Goal: Task Accomplishment & Management: Use online tool/utility

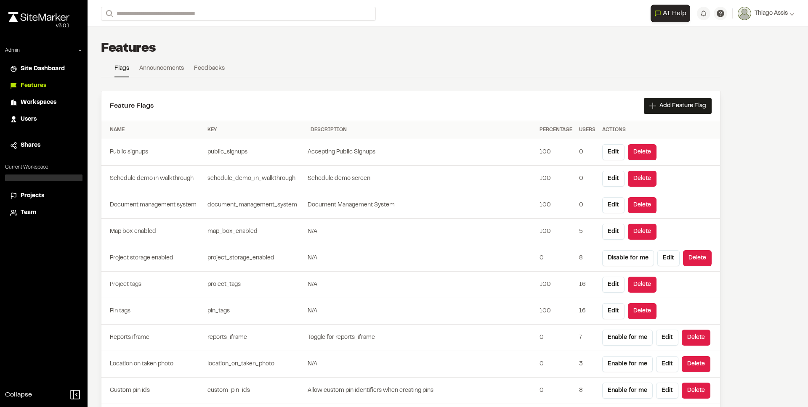
click at [40, 121] on div "Users" at bounding box center [49, 119] width 57 height 9
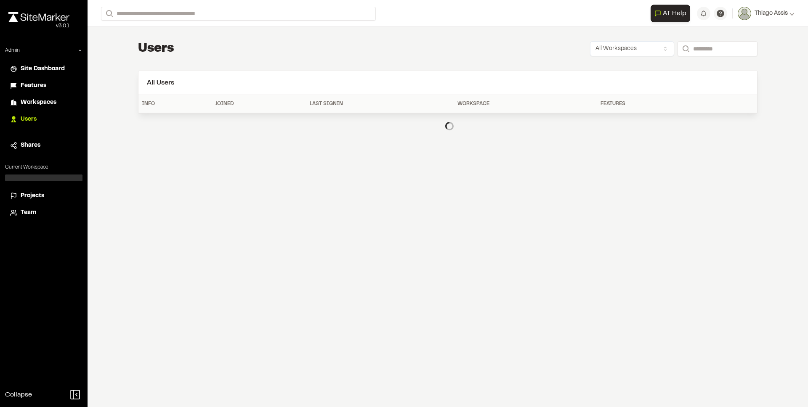
click at [131, 161] on div "**********" at bounding box center [448, 203] width 720 height 407
click at [41, 195] on span "Projects" at bounding box center [33, 195] width 24 height 9
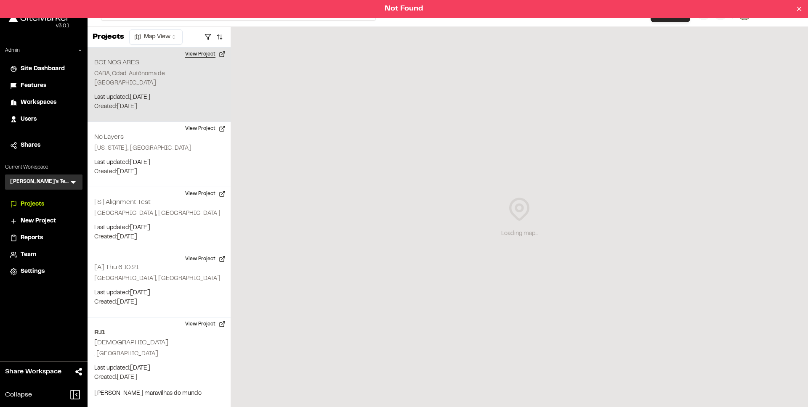
click at [191, 56] on button "View Project" at bounding box center [205, 54] width 50 height 13
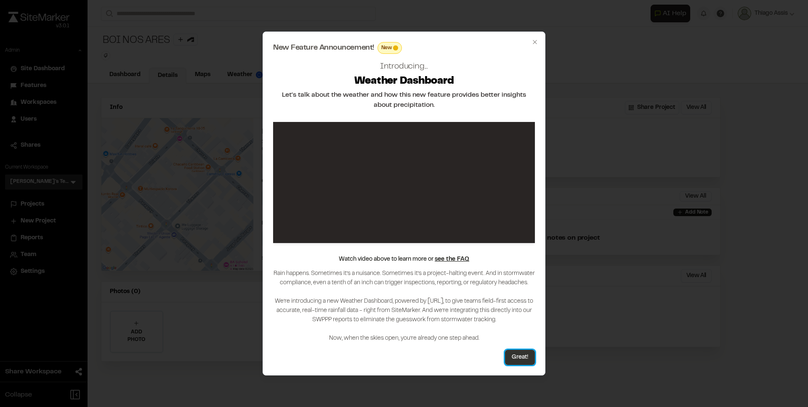
click at [517, 355] on button "Great!" at bounding box center [520, 357] width 30 height 15
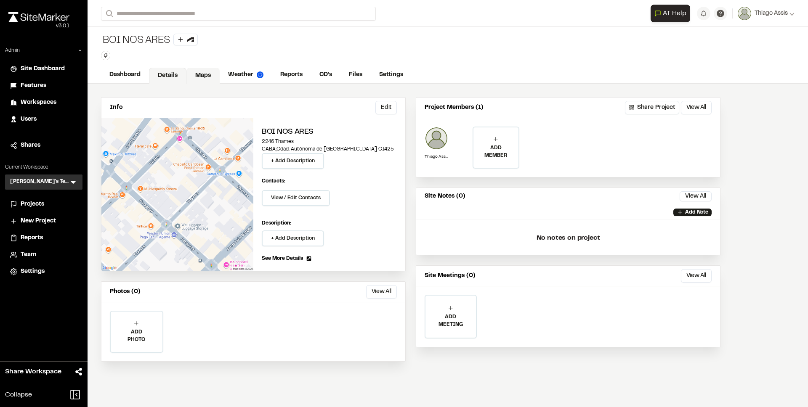
click at [199, 78] on link "Maps" at bounding box center [202, 76] width 33 height 16
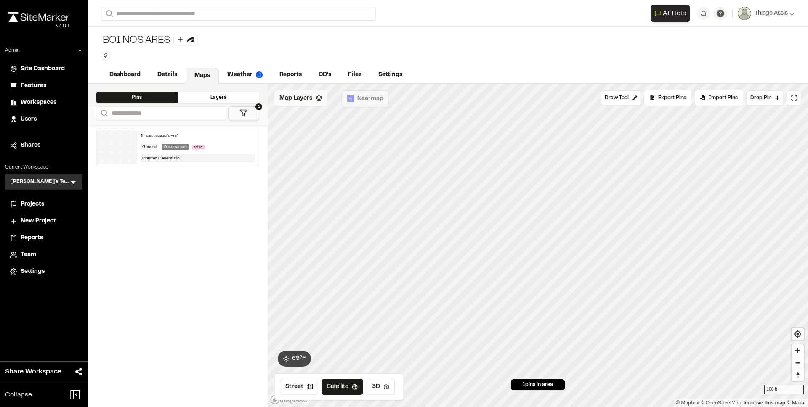
click at [295, 103] on div "Map Layers" at bounding box center [300, 98] width 53 height 16
click at [356, 101] on html "**********" at bounding box center [404, 203] width 808 height 407
click at [329, 129] on link "Add Layer" at bounding box center [335, 130] width 63 height 14
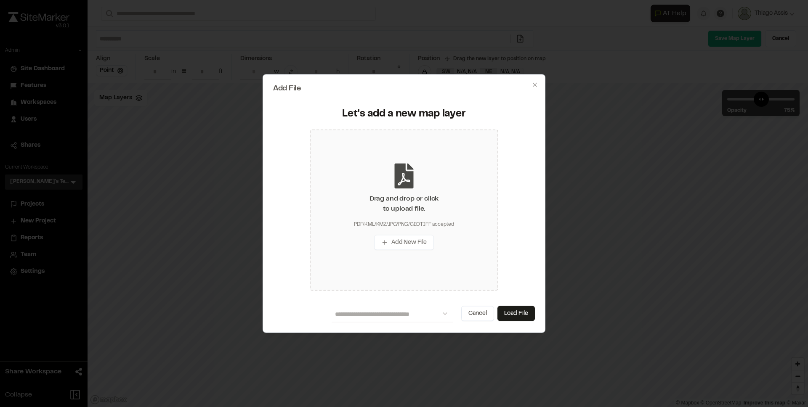
click at [406, 185] on icon at bounding box center [404, 175] width 19 height 25
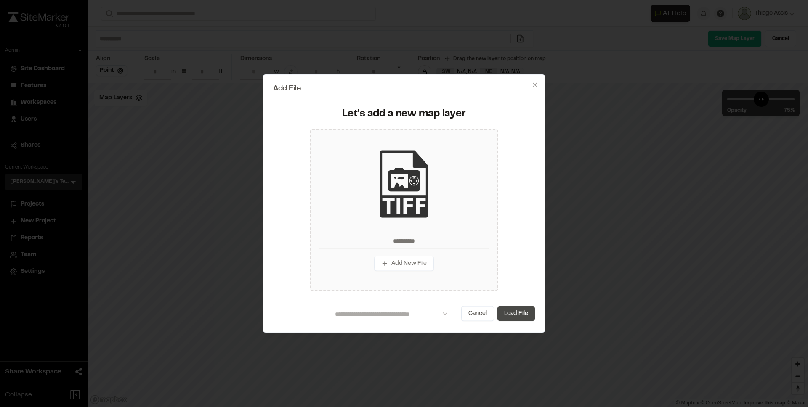
click at [525, 310] on button "Load File" at bounding box center [515, 313] width 37 height 15
type input "**********"
type input "*"
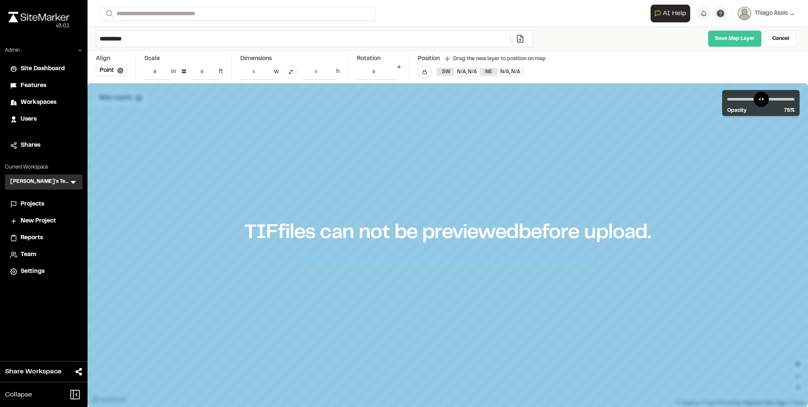
click at [739, 43] on link "Save Map Layer" at bounding box center [735, 38] width 54 height 17
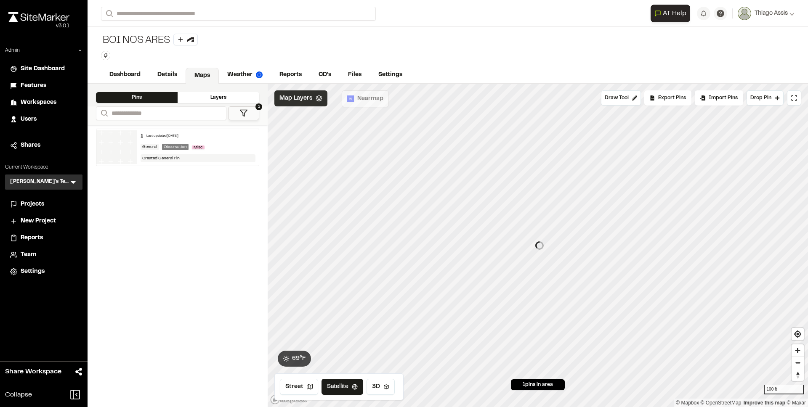
click at [310, 99] on span "Map Layers" at bounding box center [295, 98] width 33 height 9
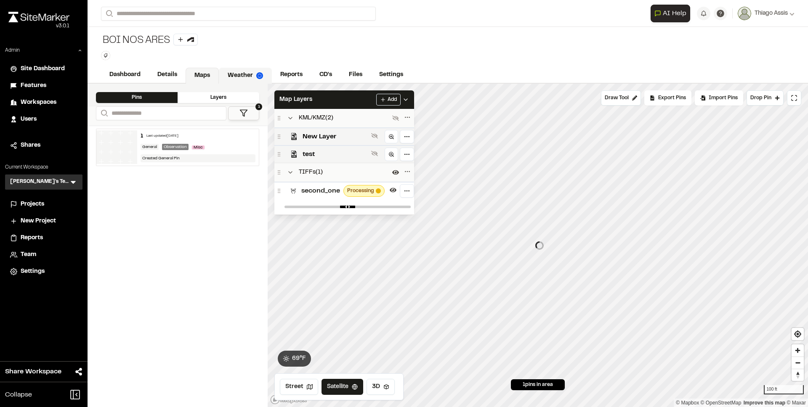
click at [244, 74] on link "Weather" at bounding box center [245, 76] width 53 height 16
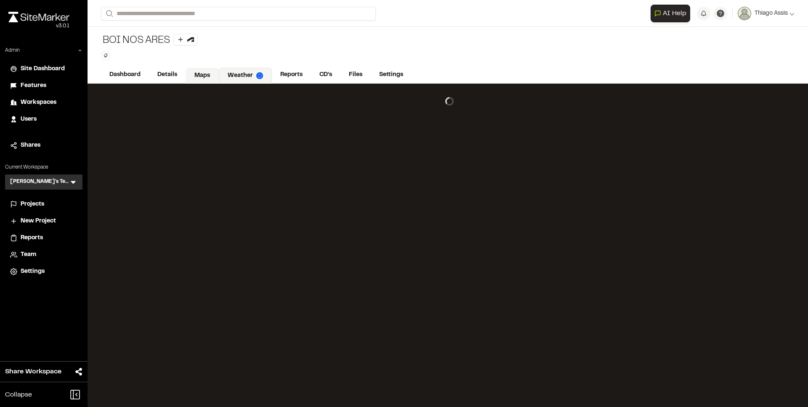
click at [206, 75] on link "Maps" at bounding box center [202, 76] width 33 height 16
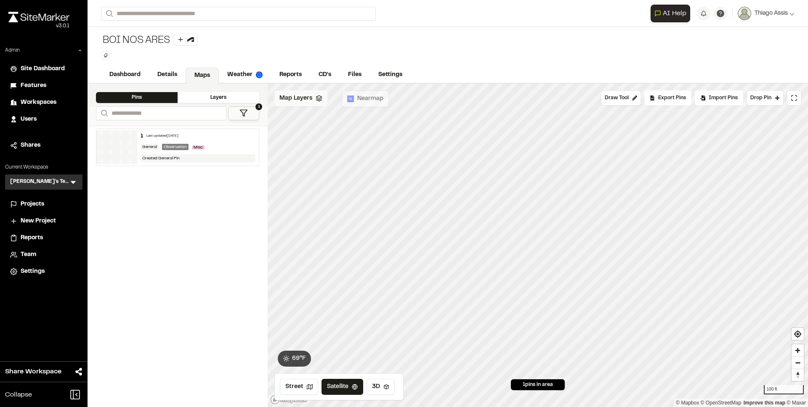
click at [299, 104] on div "Map Layers" at bounding box center [300, 98] width 53 height 16
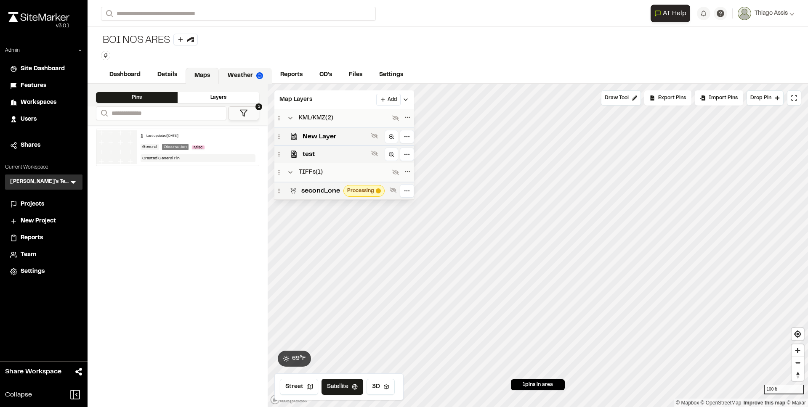
click at [245, 76] on link "Weather" at bounding box center [245, 76] width 53 height 16
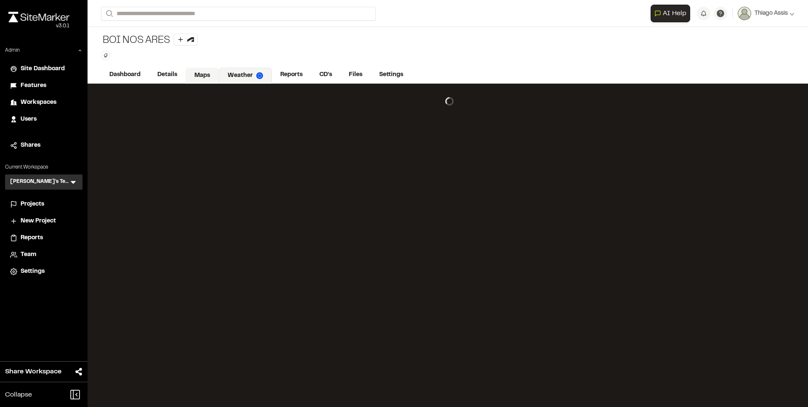
click at [207, 73] on link "Maps" at bounding box center [202, 76] width 33 height 16
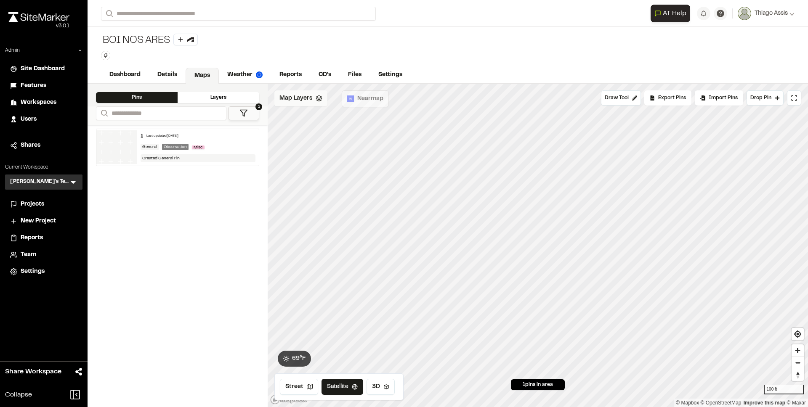
click at [296, 99] on span "Map Layers" at bounding box center [295, 98] width 33 height 9
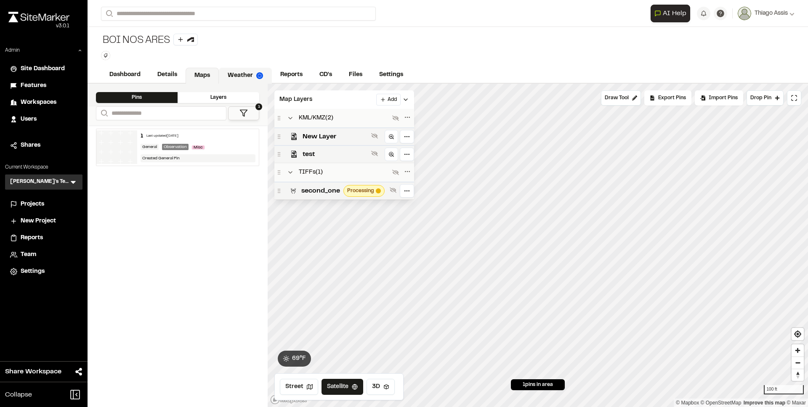
click at [235, 78] on link "Weather" at bounding box center [245, 76] width 53 height 16
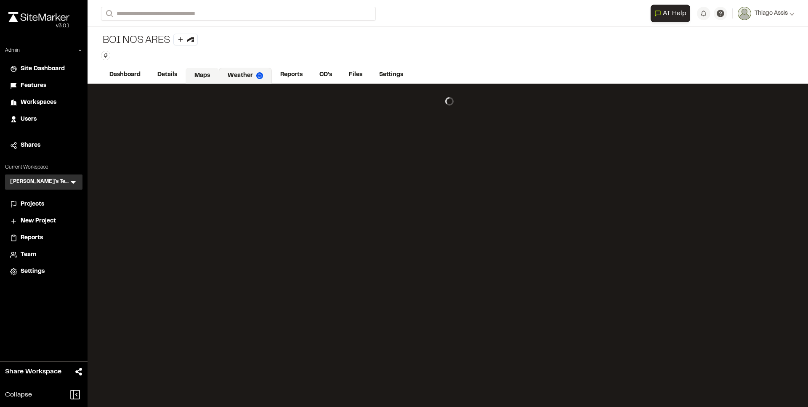
click at [199, 78] on link "Maps" at bounding box center [202, 76] width 33 height 16
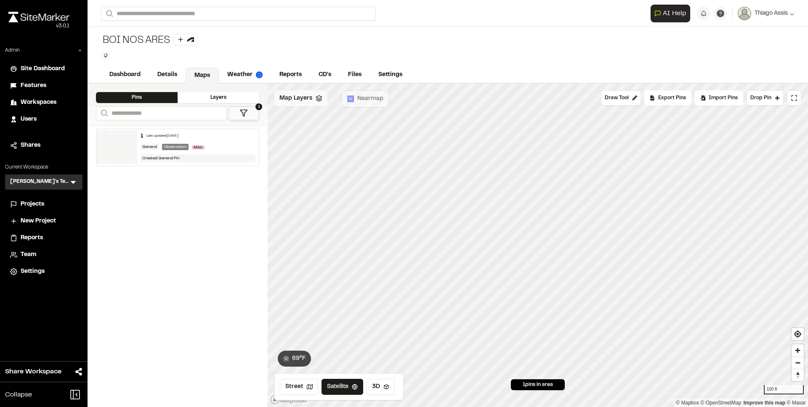
click at [306, 103] on div "Map Layers" at bounding box center [300, 98] width 53 height 16
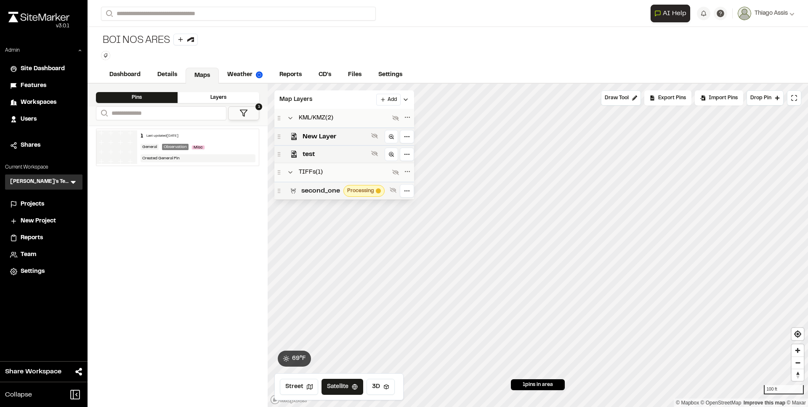
click at [330, 191] on span "second_one" at bounding box center [320, 191] width 39 height 10
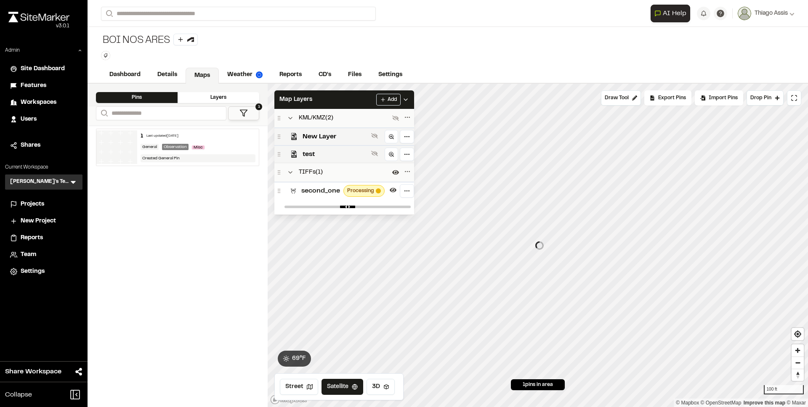
click at [325, 192] on span "second_one" at bounding box center [320, 191] width 39 height 10
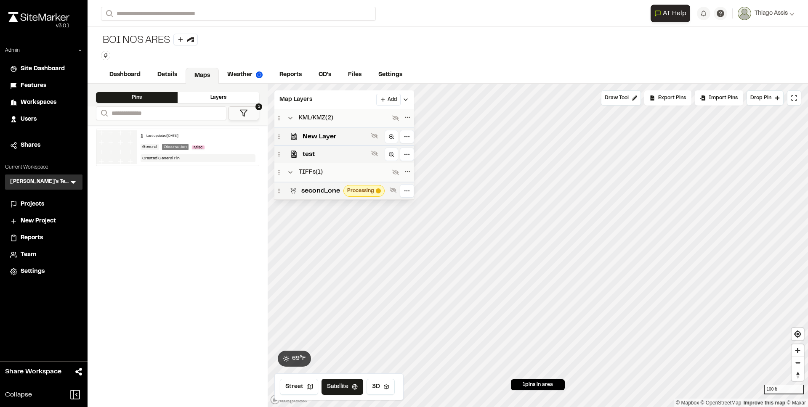
click at [325, 192] on span "second_one" at bounding box center [320, 191] width 39 height 10
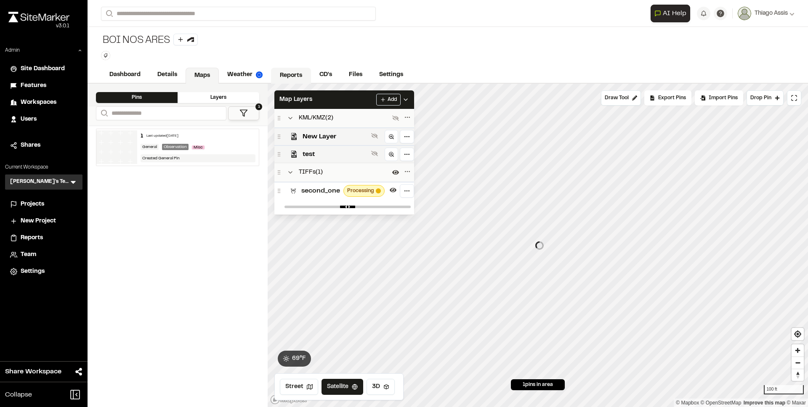
click at [281, 77] on link "Reports" at bounding box center [291, 76] width 40 height 16
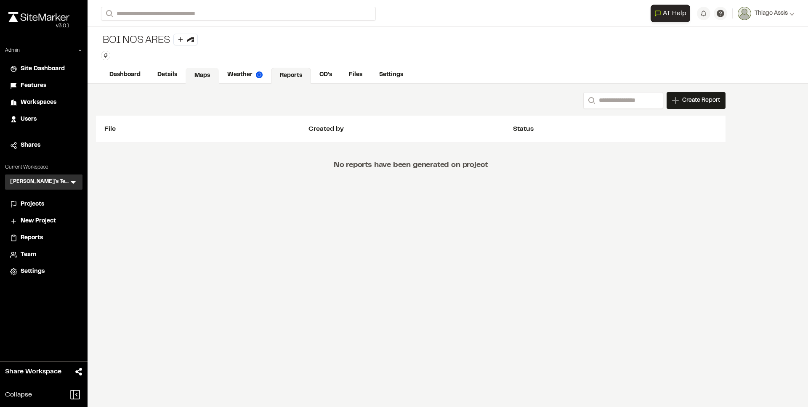
click at [209, 72] on link "Maps" at bounding box center [202, 76] width 33 height 16
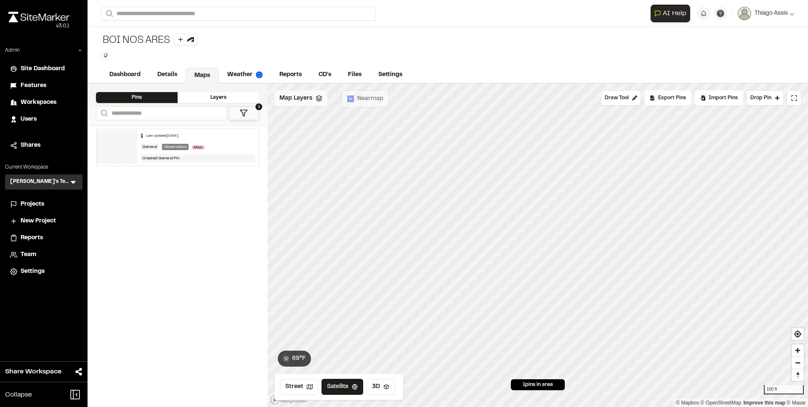
click at [302, 97] on span "Map Layers" at bounding box center [295, 98] width 33 height 9
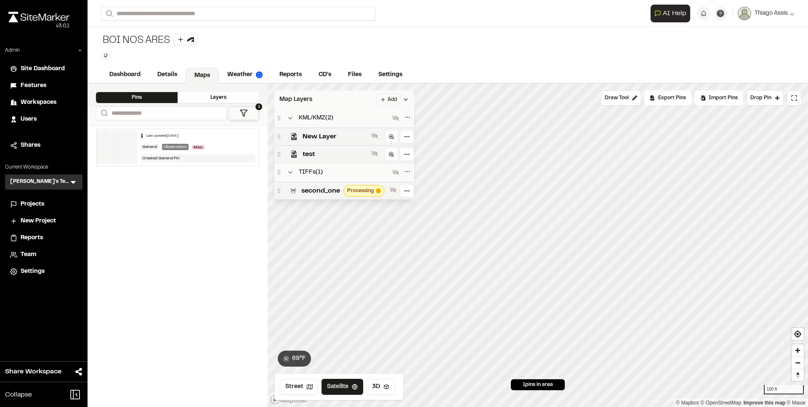
click at [386, 101] on html "**********" at bounding box center [404, 203] width 808 height 407
click at [366, 128] on link "Add Layer" at bounding box center [366, 130] width 63 height 14
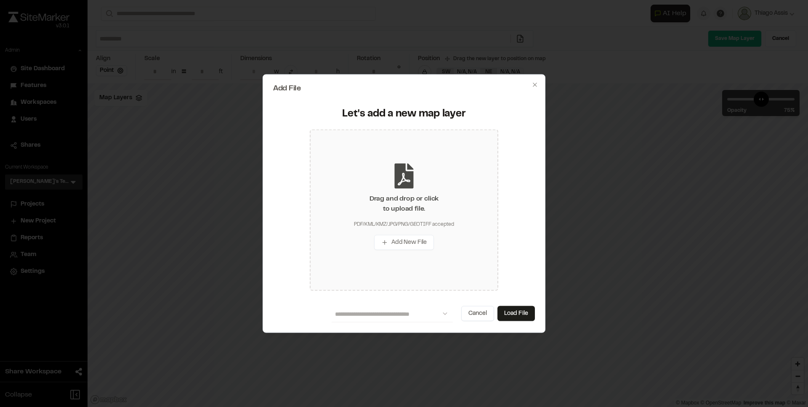
click at [397, 182] on icon at bounding box center [404, 175] width 19 height 25
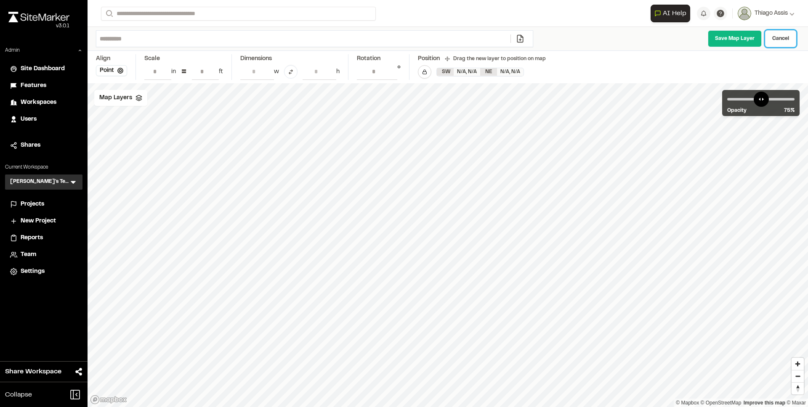
click at [776, 41] on link "Cancel" at bounding box center [780, 38] width 31 height 17
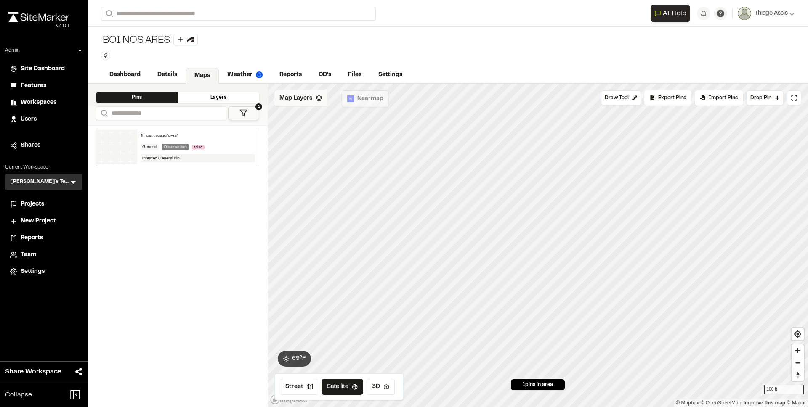
click at [305, 99] on span "Map Layers" at bounding box center [295, 98] width 33 height 9
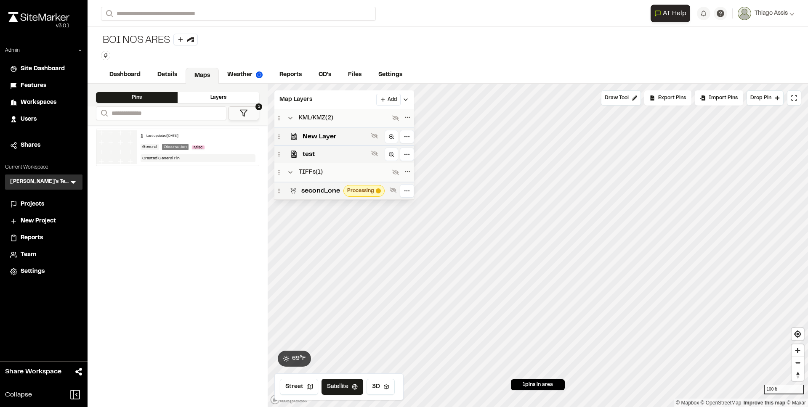
click at [388, 96] on html "**********" at bounding box center [404, 203] width 808 height 407
click at [370, 128] on link "Add Layer" at bounding box center [366, 130] width 63 height 14
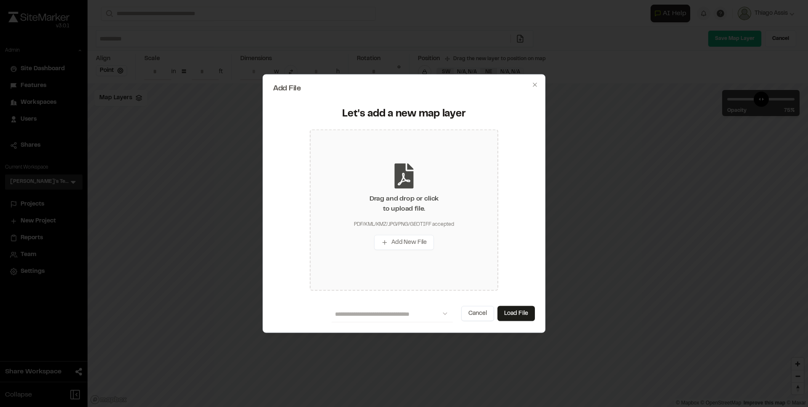
click at [423, 190] on div "Drag and drop or click to upload file. PDF/KML/KMZ/JPG/PNG/GEOTIFF accepted Add…" at bounding box center [404, 210] width 188 height 162
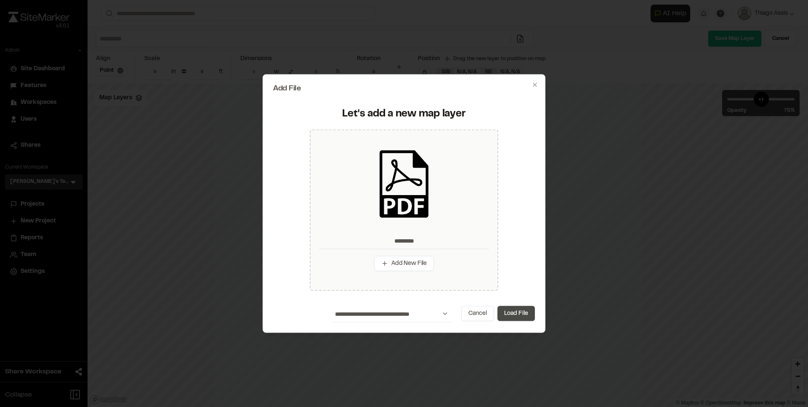
click at [517, 312] on button "Load File" at bounding box center [515, 313] width 37 height 15
type input "*********"
type input "****"
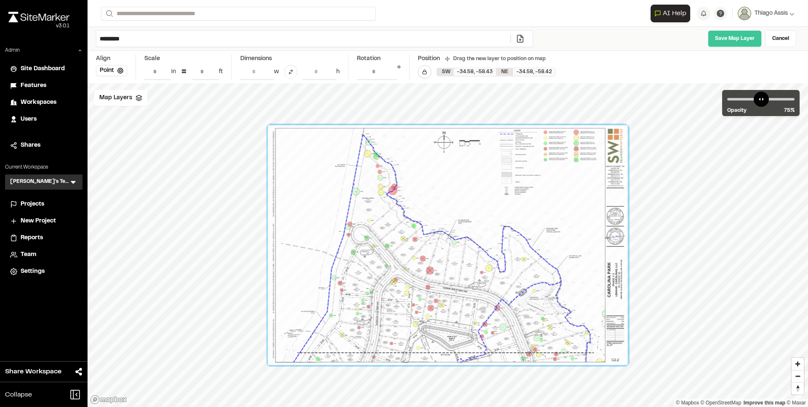
click at [746, 45] on link "Save Map Layer" at bounding box center [735, 38] width 54 height 17
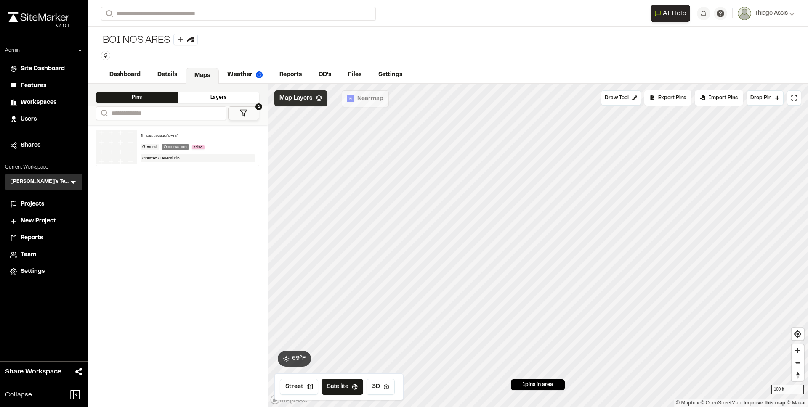
click at [302, 102] on span "Map Layers" at bounding box center [295, 98] width 33 height 9
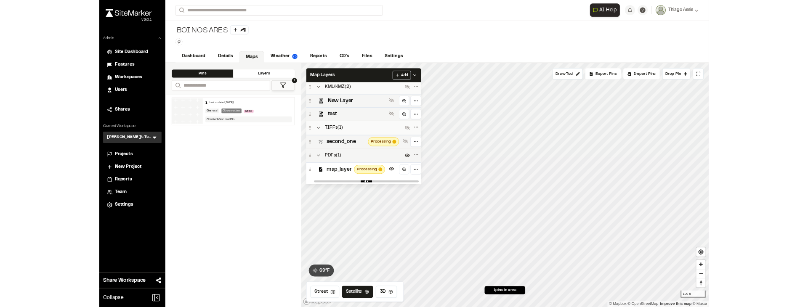
scroll to position [7, 0]
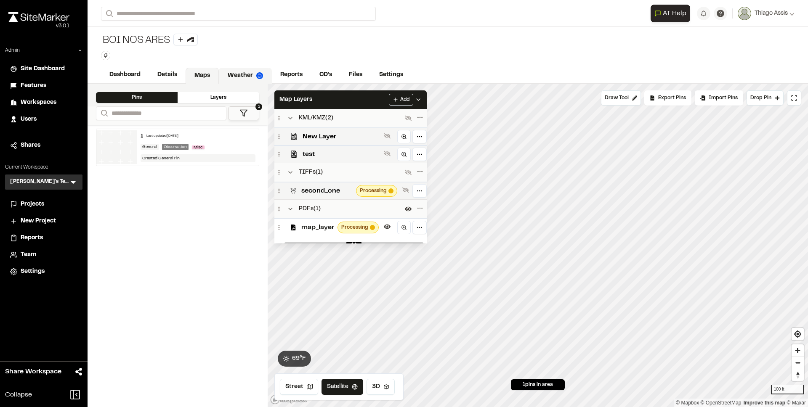
click at [239, 73] on link "Weather" at bounding box center [245, 76] width 53 height 16
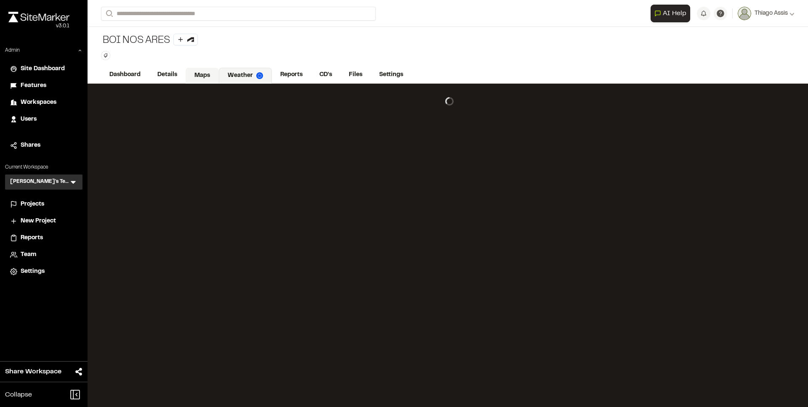
click at [207, 73] on link "Maps" at bounding box center [202, 76] width 33 height 16
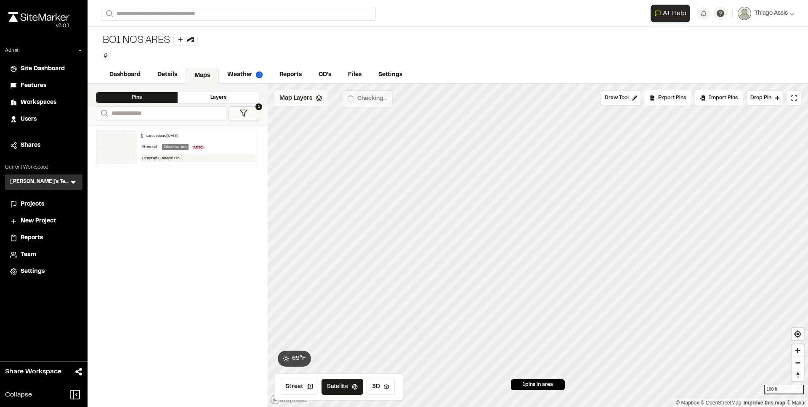
click at [309, 100] on span "Map Layers" at bounding box center [295, 98] width 33 height 9
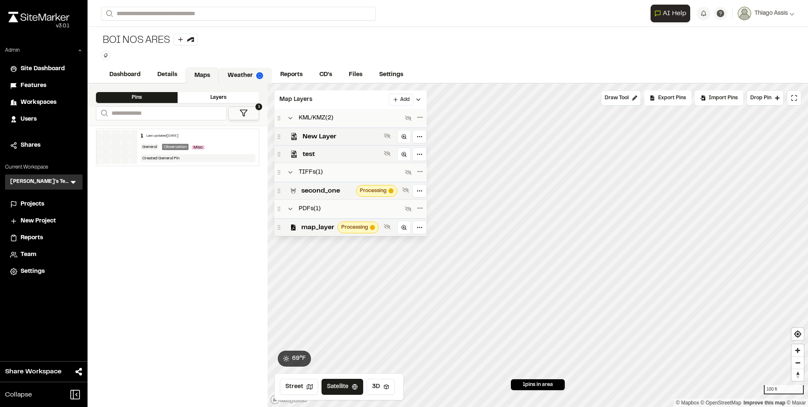
click at [242, 74] on link "Weather" at bounding box center [245, 76] width 53 height 16
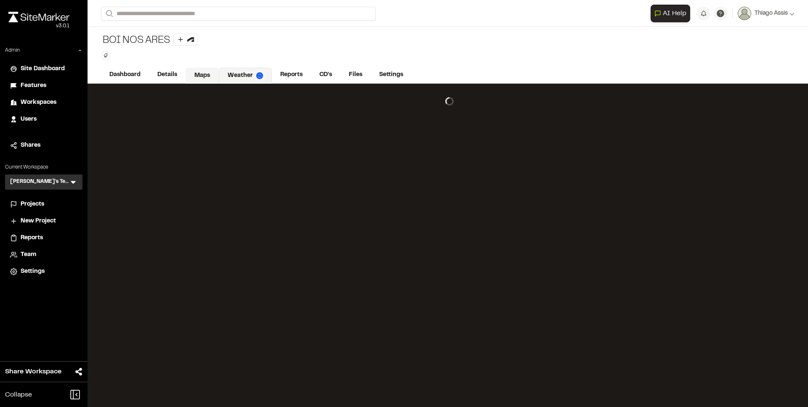
click at [201, 72] on link "Maps" at bounding box center [202, 76] width 33 height 16
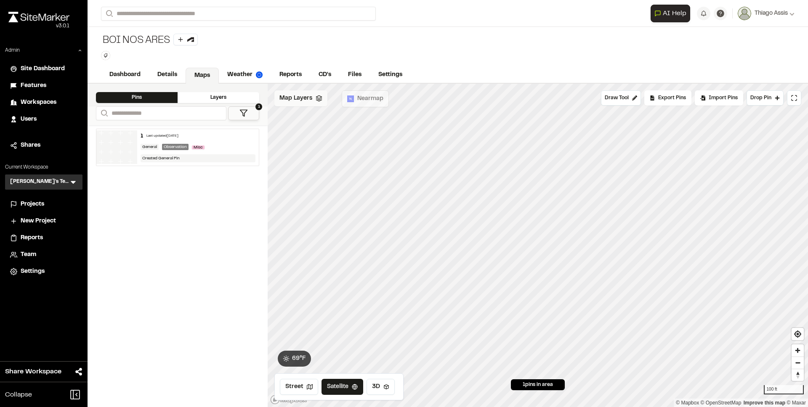
click at [305, 99] on span "Map Layers" at bounding box center [295, 98] width 33 height 9
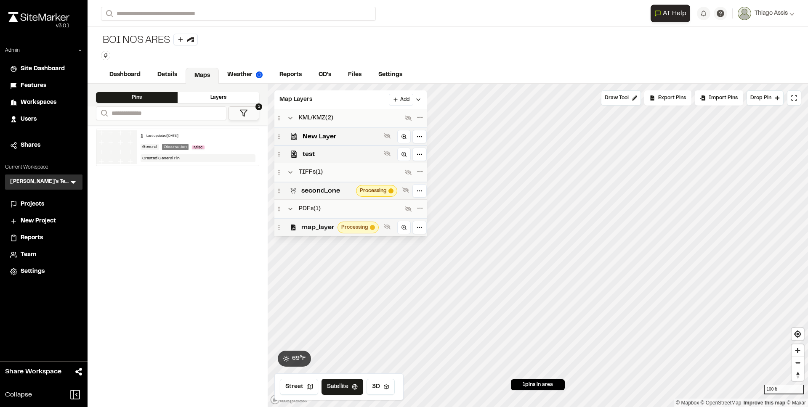
click at [317, 223] on span "map_layer" at bounding box center [317, 228] width 33 height 10
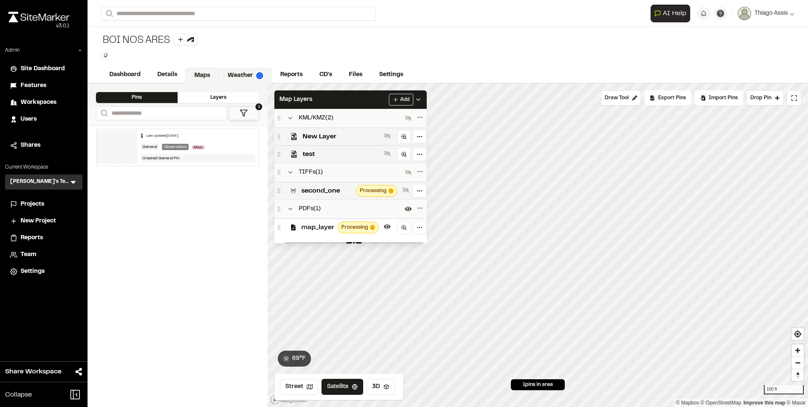
click at [246, 76] on link "Weather" at bounding box center [245, 76] width 53 height 16
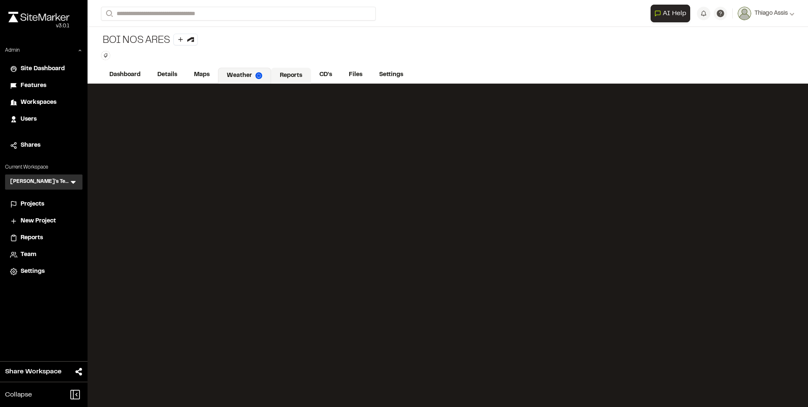
click at [282, 76] on link "Reports" at bounding box center [291, 76] width 40 height 16
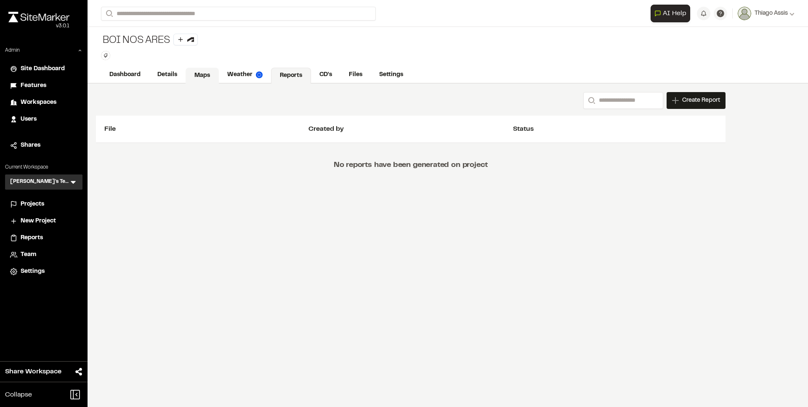
click at [200, 73] on link "Maps" at bounding box center [202, 76] width 33 height 16
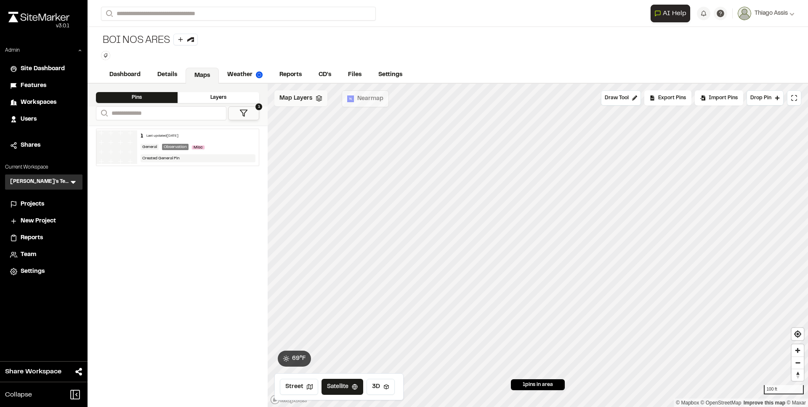
click at [308, 95] on span "Map Layers" at bounding box center [295, 98] width 33 height 9
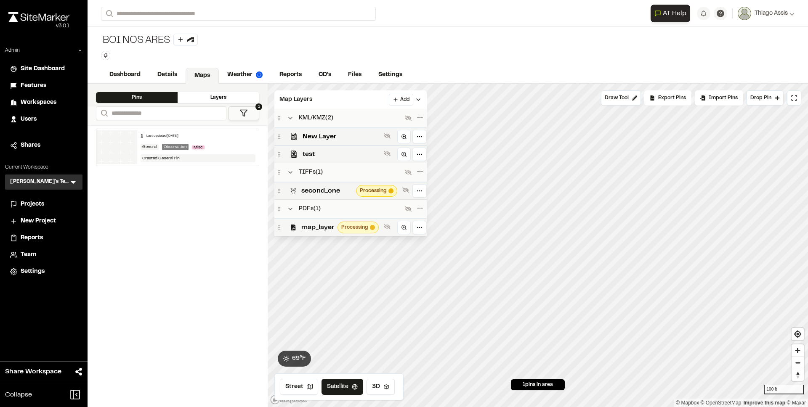
click at [325, 225] on span "map_layer" at bounding box center [317, 228] width 33 height 10
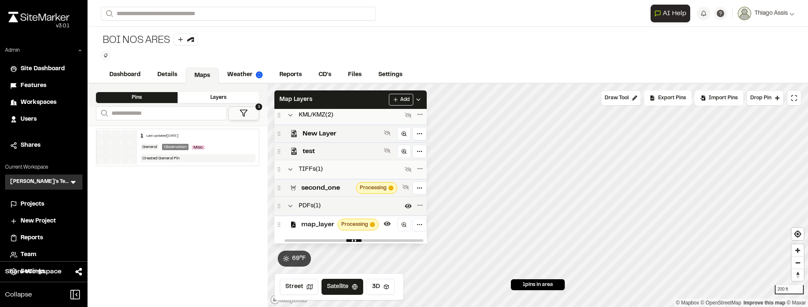
scroll to position [7, 0]
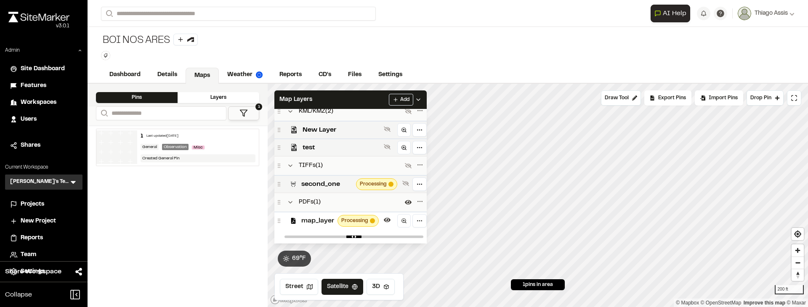
click at [322, 221] on span "map_layer" at bounding box center [317, 221] width 33 height 10
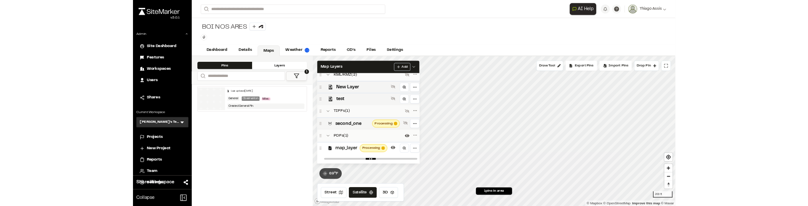
scroll to position [0, 0]
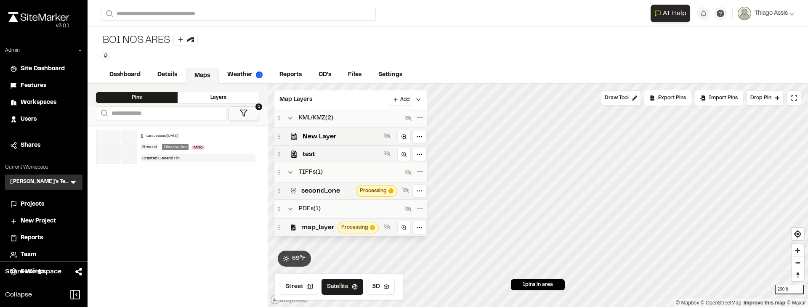
click at [321, 226] on span "map_layer" at bounding box center [317, 228] width 33 height 10
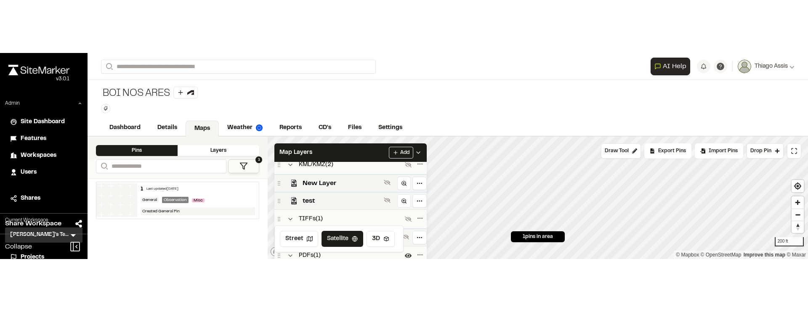
scroll to position [7, 0]
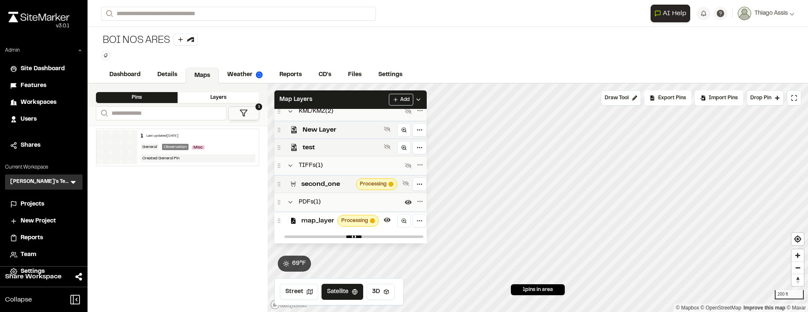
click at [247, 60] on div "BOI NOS ARES Type Enter or comma to add tag." at bounding box center [448, 47] width 720 height 40
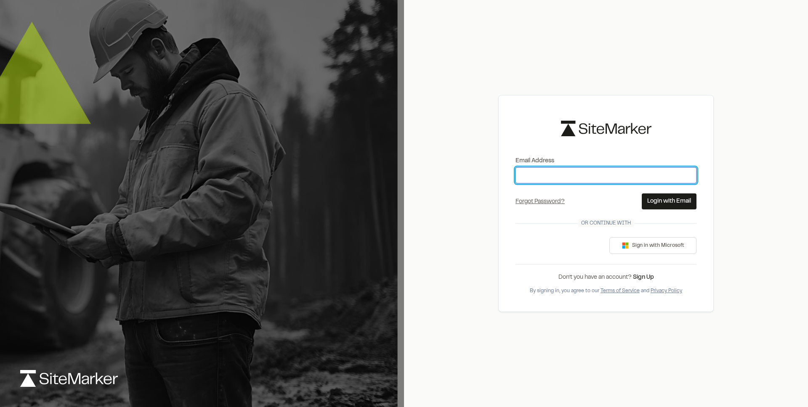
click at [587, 177] on input "Email Address" at bounding box center [605, 175] width 181 height 16
click at [436, 102] on div "Email Address Forgot Password? Forgot Password Send Reset Link Please type your…" at bounding box center [606, 203] width 404 height 407
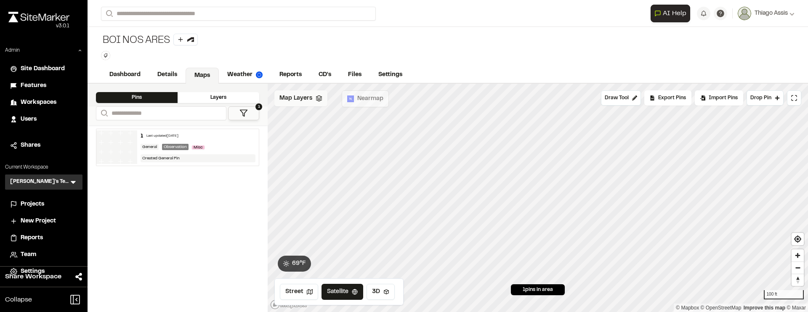
click at [303, 102] on span "Map Layers" at bounding box center [295, 98] width 33 height 9
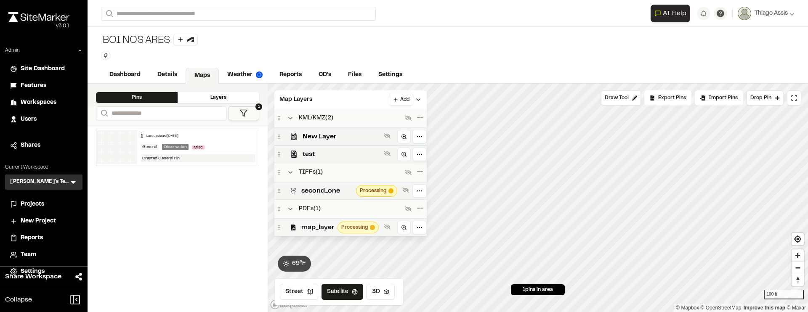
click at [348, 224] on span "Processing" at bounding box center [354, 228] width 27 height 8
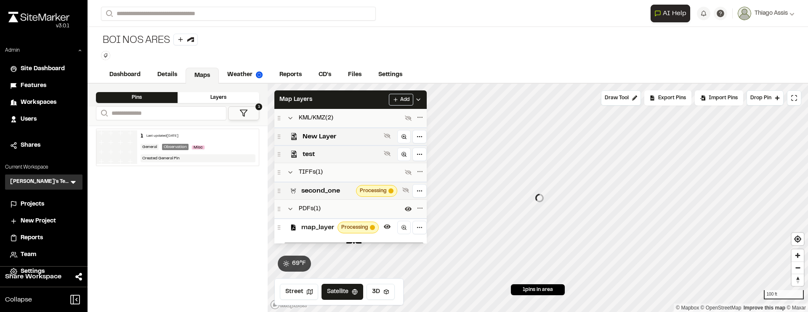
click at [333, 229] on span "map_layer" at bounding box center [317, 228] width 33 height 10
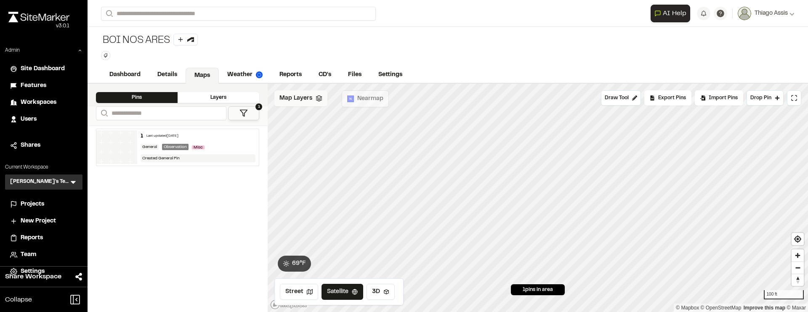
click at [310, 96] on span "Map Layers" at bounding box center [295, 98] width 33 height 9
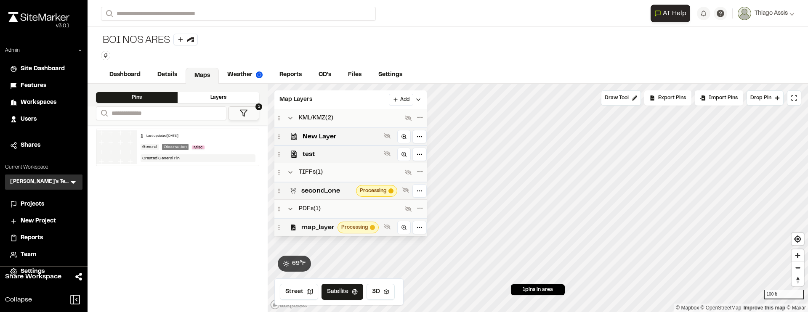
click at [326, 226] on span "map_layer" at bounding box center [317, 228] width 33 height 10
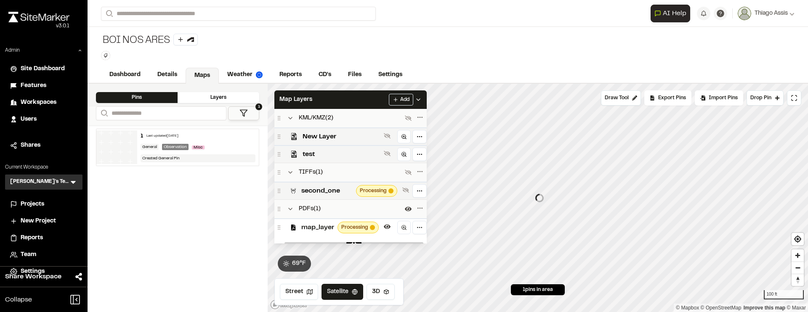
click at [326, 226] on span "map_layer" at bounding box center [317, 228] width 33 height 10
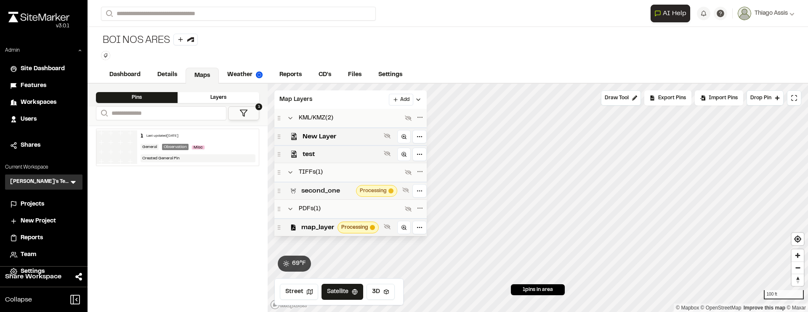
click at [316, 186] on span "second_one" at bounding box center [326, 191] width 51 height 10
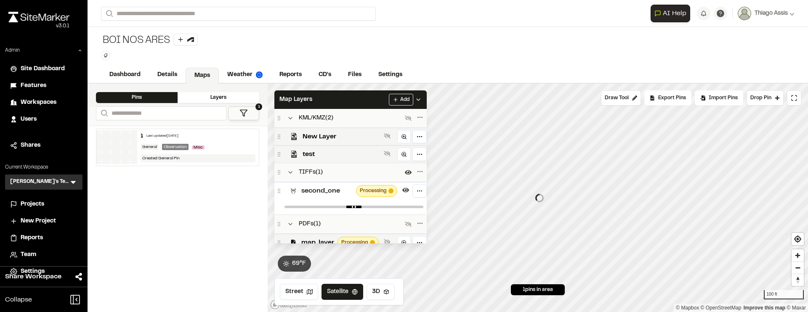
click at [318, 189] on span "second_one" at bounding box center [326, 191] width 51 height 10
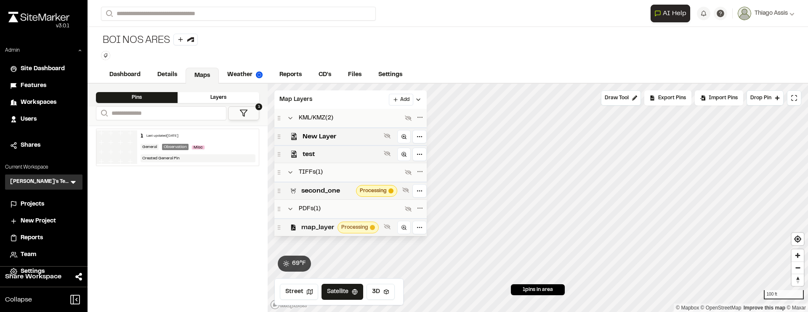
click at [306, 223] on span "map_layer" at bounding box center [317, 228] width 33 height 10
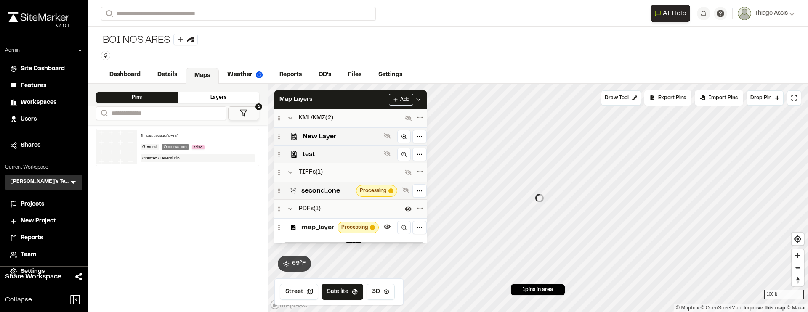
click at [306, 223] on span "map_layer" at bounding box center [317, 228] width 33 height 10
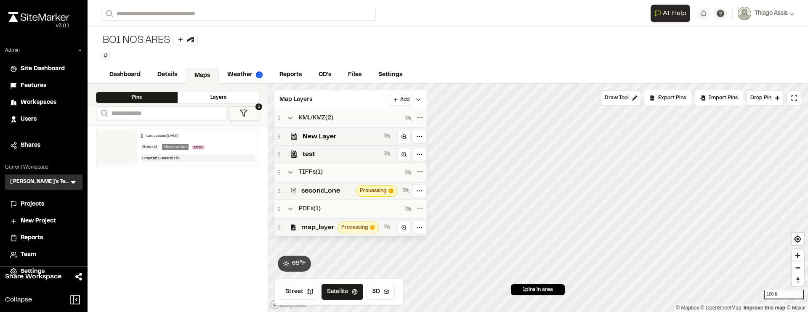
click at [315, 224] on span "map_layer" at bounding box center [317, 228] width 33 height 10
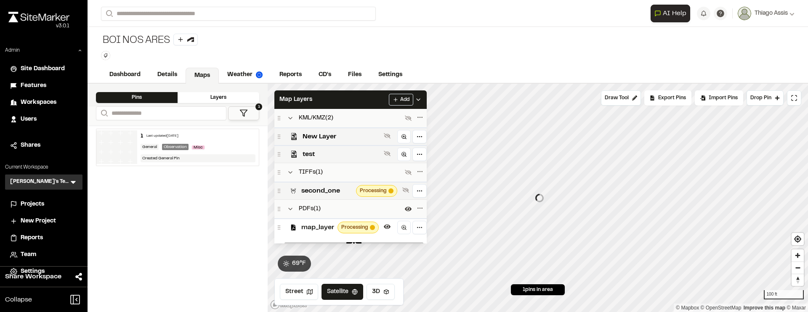
click at [265, 46] on div "BOI NOS ARES Type Enter or comma to add tag." at bounding box center [448, 47] width 720 height 40
click at [408, 99] on html "**********" at bounding box center [404, 156] width 808 height 312
click at [382, 128] on link "Add Layer" at bounding box center [385, 130] width 63 height 14
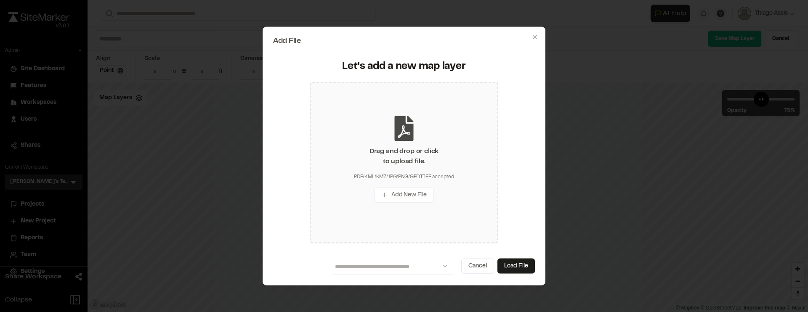
click at [395, 157] on div "Drag and drop or click to upload file." at bounding box center [403, 156] width 69 height 20
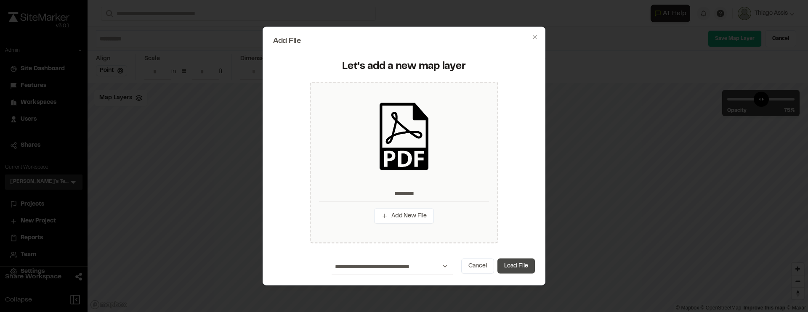
click at [515, 263] on button "Load File" at bounding box center [515, 265] width 37 height 15
type input "*********"
type input "****"
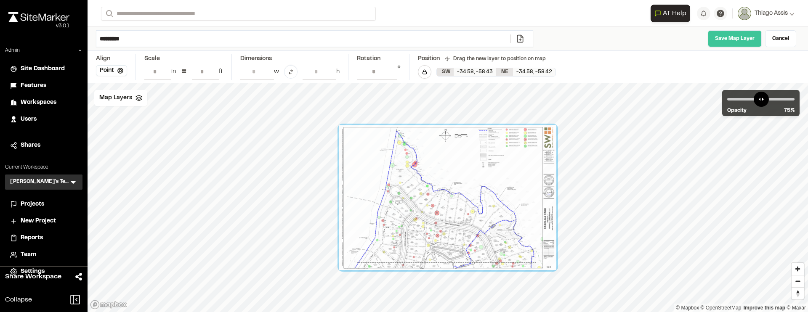
click at [745, 37] on link "Save Map Layer" at bounding box center [735, 38] width 54 height 17
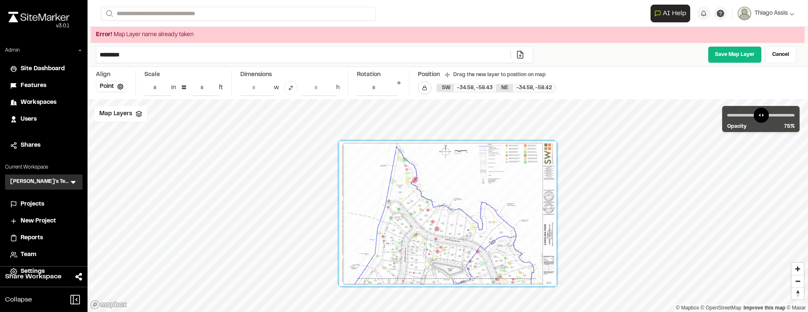
click at [178, 58] on input "*********" at bounding box center [303, 55] width 414 height 16
type input "**********"
click at [716, 57] on link "Save Map Layer" at bounding box center [735, 54] width 54 height 17
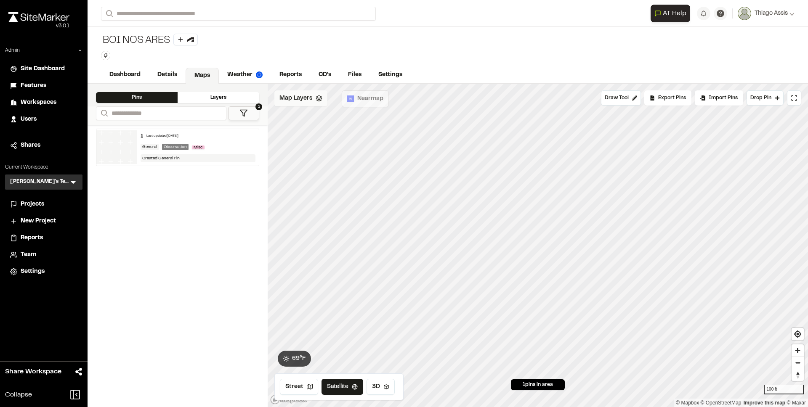
click at [306, 96] on span "Map Layers" at bounding box center [295, 98] width 33 height 9
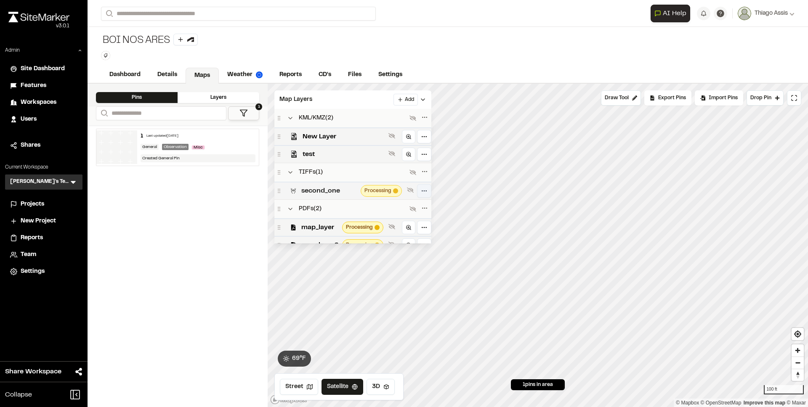
click at [417, 188] on html "**********" at bounding box center [404, 203] width 808 height 407
click at [434, 176] on html "**********" at bounding box center [404, 203] width 808 height 407
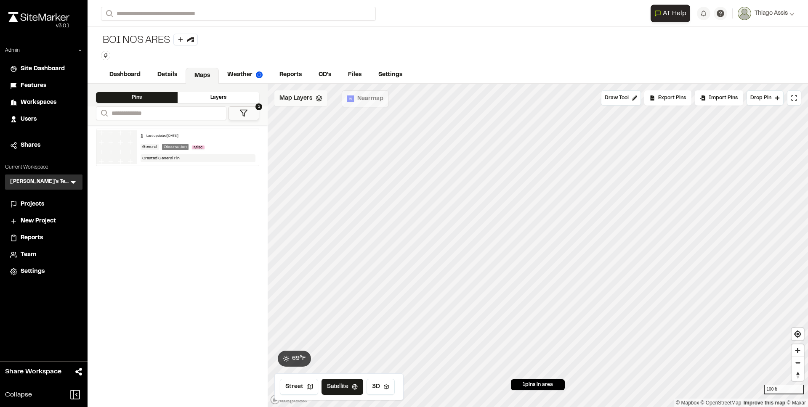
click at [316, 101] on div "Map Layers" at bounding box center [300, 98] width 53 height 16
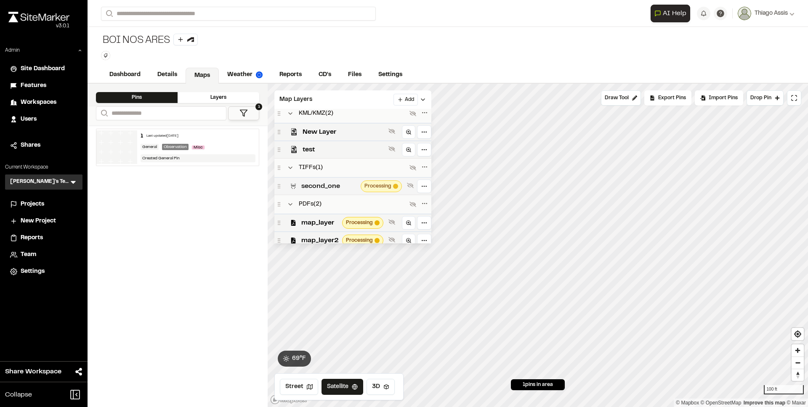
scroll to position [9, 0]
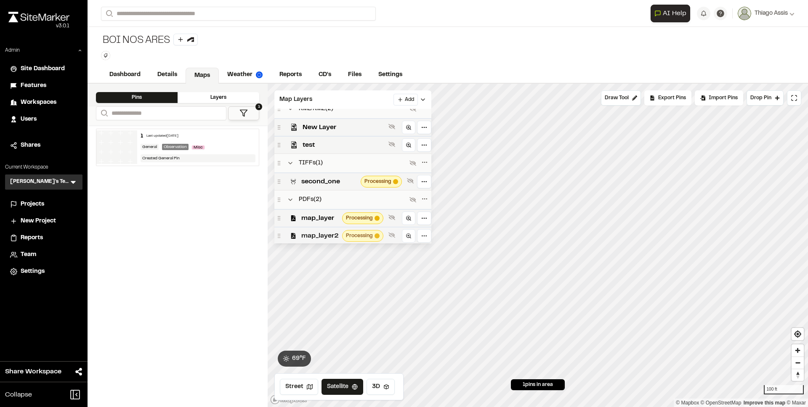
click at [337, 234] on span "map_layer2" at bounding box center [319, 236] width 37 height 10
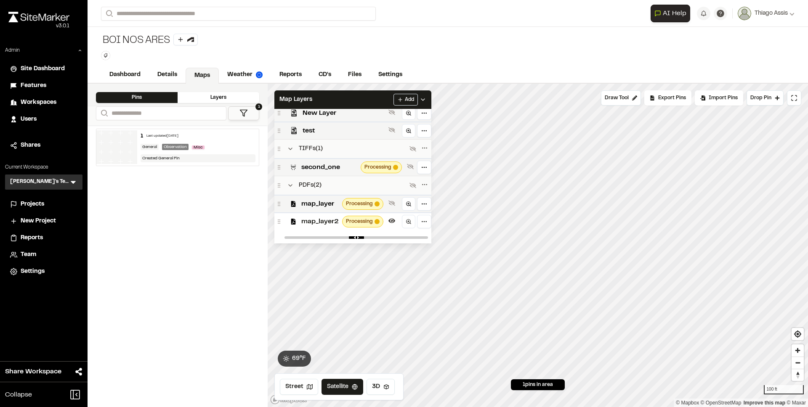
scroll to position [24, 0]
click at [224, 75] on link "Weather" at bounding box center [245, 76] width 53 height 16
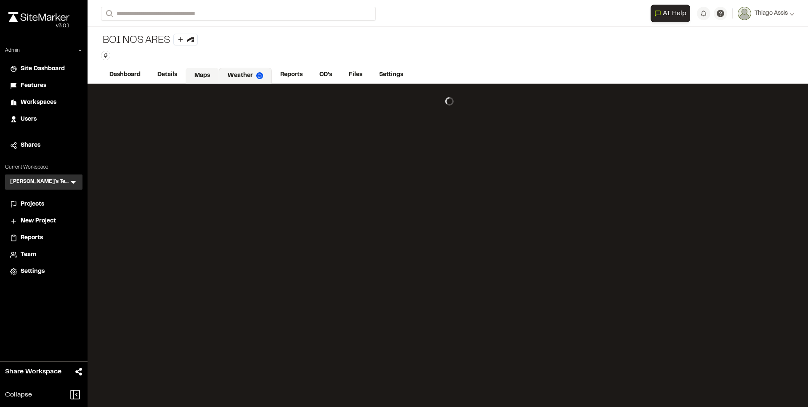
click at [210, 75] on link "Maps" at bounding box center [202, 76] width 33 height 16
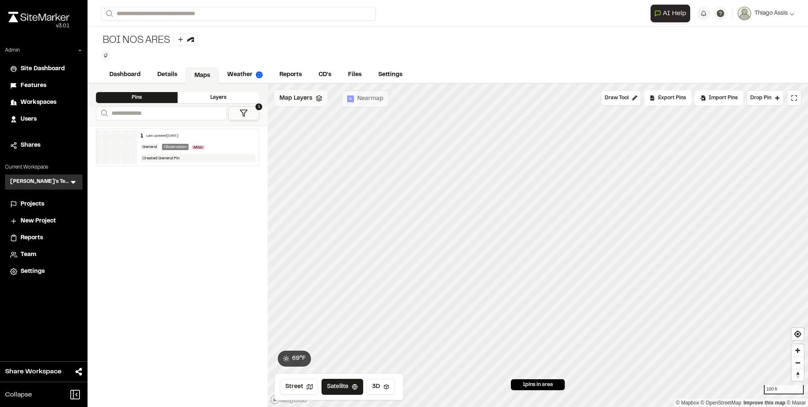
click at [306, 96] on span "Map Layers" at bounding box center [295, 98] width 33 height 9
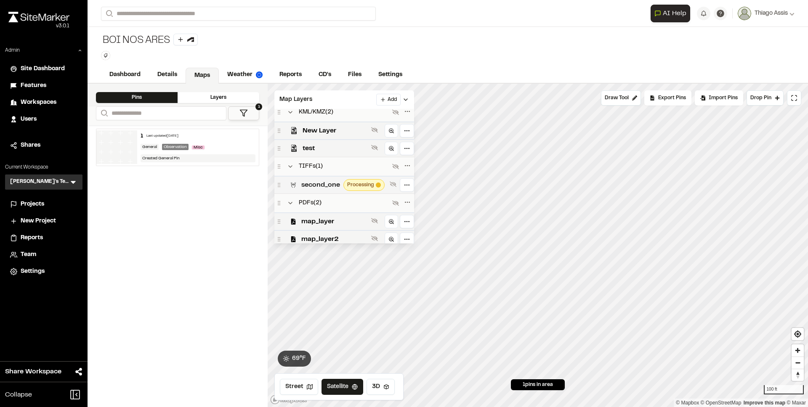
scroll to position [9, 0]
click at [403, 183] on html "**********" at bounding box center [404, 203] width 808 height 407
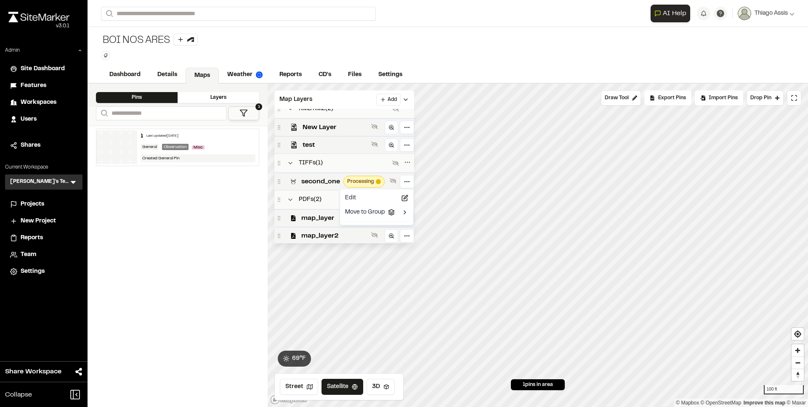
click at [223, 207] on html "**********" at bounding box center [404, 203] width 808 height 407
click at [406, 185] on html "**********" at bounding box center [404, 203] width 808 height 407
click at [405, 185] on html "**********" at bounding box center [404, 203] width 808 height 407
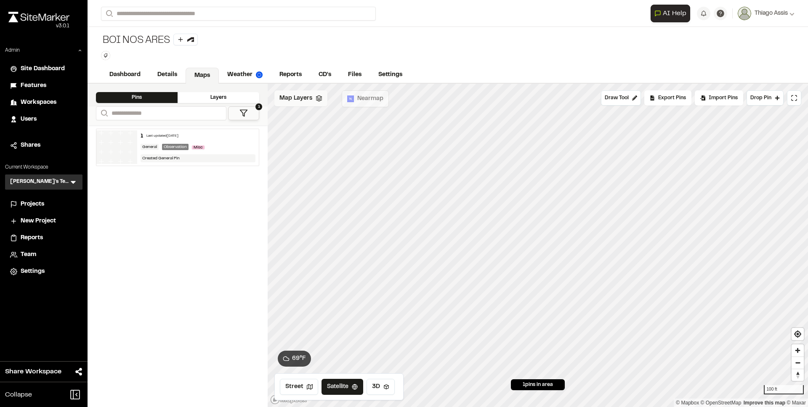
click at [308, 102] on span "Map Layers" at bounding box center [295, 98] width 33 height 9
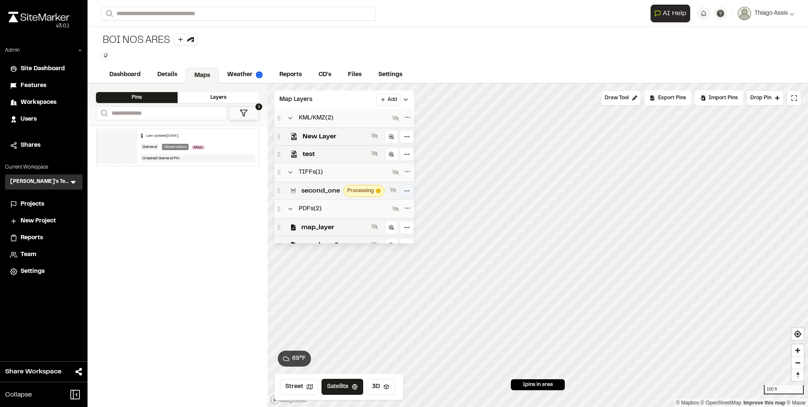
click at [406, 193] on html "**********" at bounding box center [404, 203] width 808 height 407
click at [408, 187] on html "**********" at bounding box center [404, 203] width 808 height 407
click at [385, 211] on div "Edit" at bounding box center [377, 207] width 70 height 14
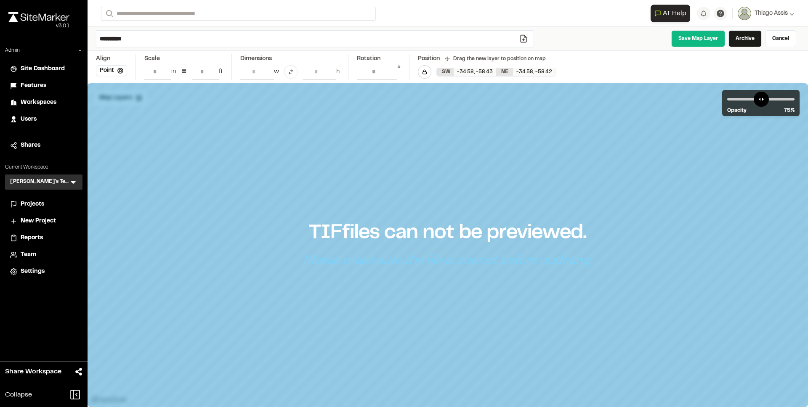
type input "**********"
type input "*"
click at [785, 43] on link "Cancel" at bounding box center [780, 38] width 31 height 17
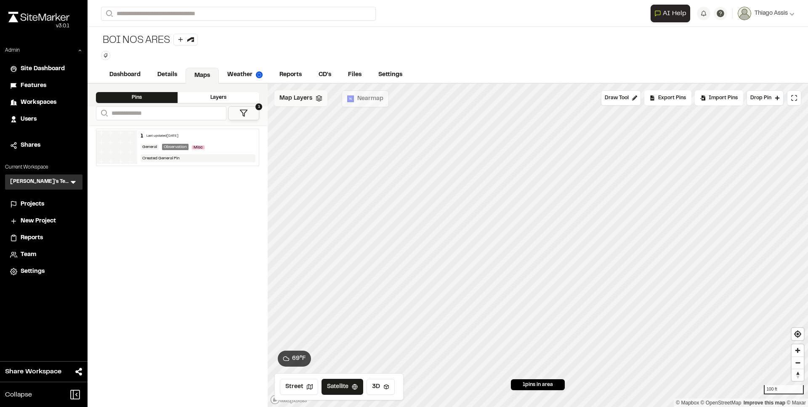
click at [300, 105] on div "Map Layers" at bounding box center [300, 98] width 53 height 16
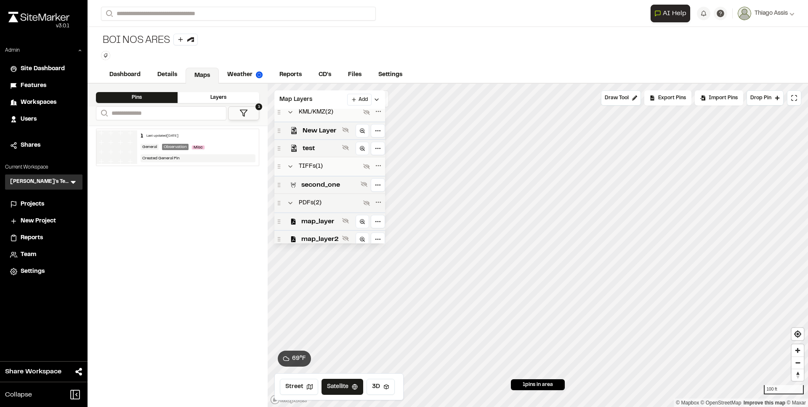
scroll to position [9, 0]
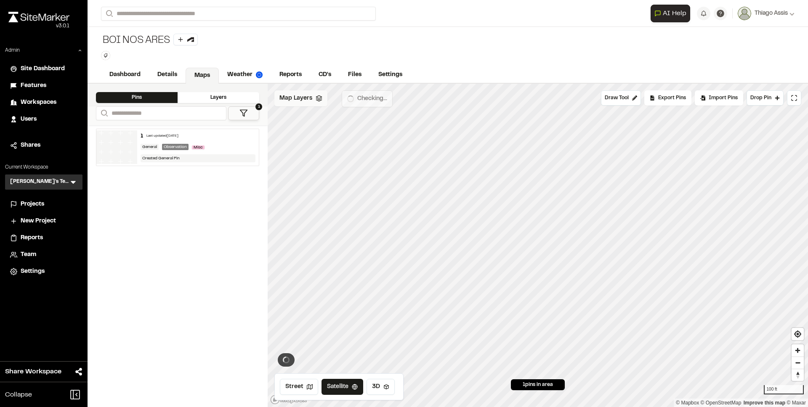
click at [300, 97] on span "Map Layers" at bounding box center [295, 98] width 33 height 9
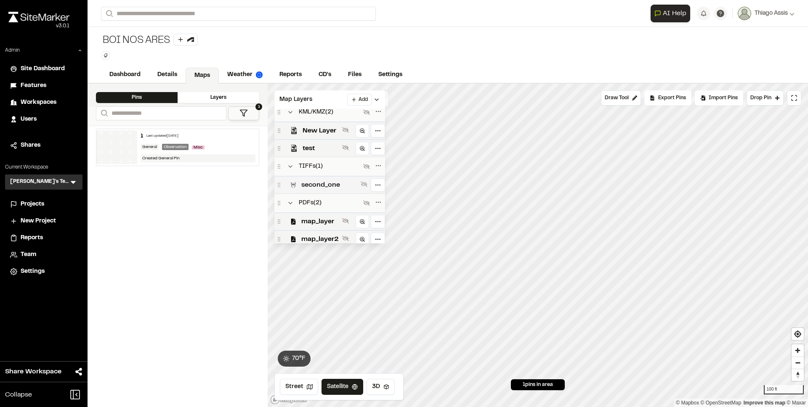
scroll to position [9, 0]
click at [333, 183] on span "second_one" at bounding box center [329, 182] width 56 height 10
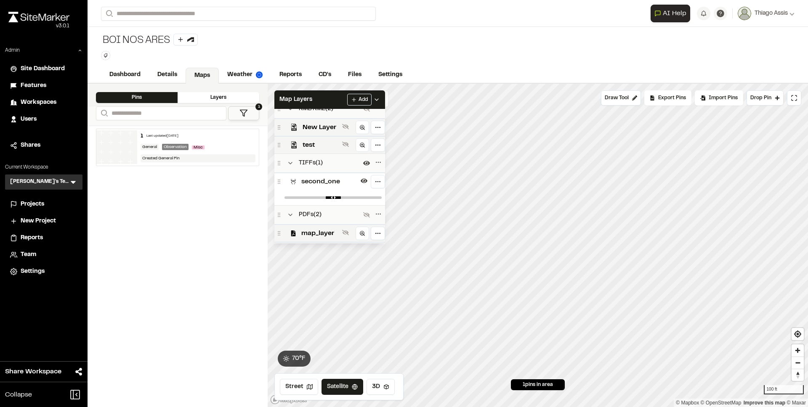
click at [327, 183] on span "second_one" at bounding box center [329, 182] width 56 height 10
